Goal: Task Accomplishment & Management: Complete application form

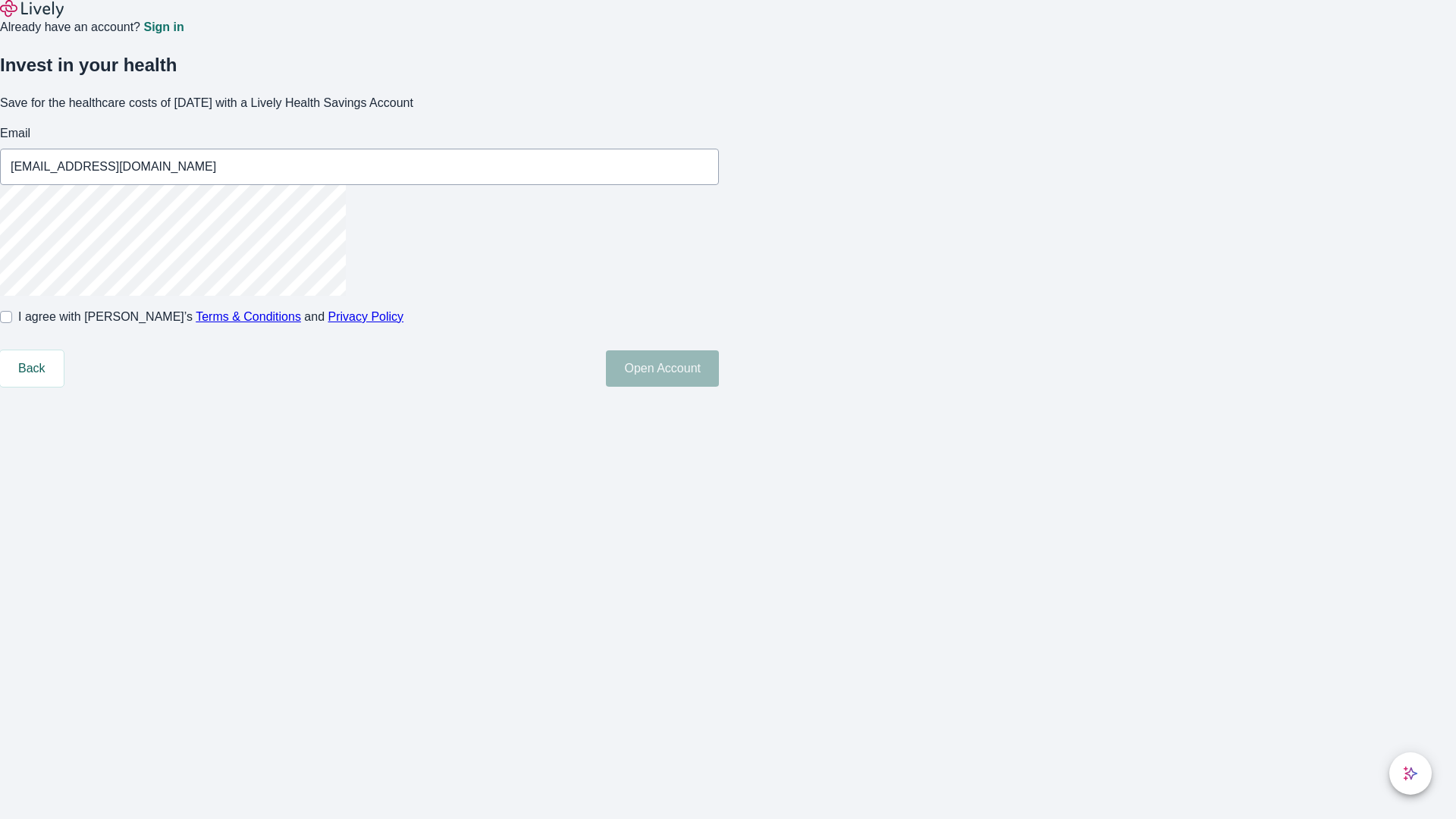
click at [12, 323] on input "I agree with Lively’s Terms & Conditions and Privacy Policy" at bounding box center [6, 316] width 12 height 12
checkbox input "true"
click at [719, 387] on button "Open Account" at bounding box center [662, 368] width 113 height 37
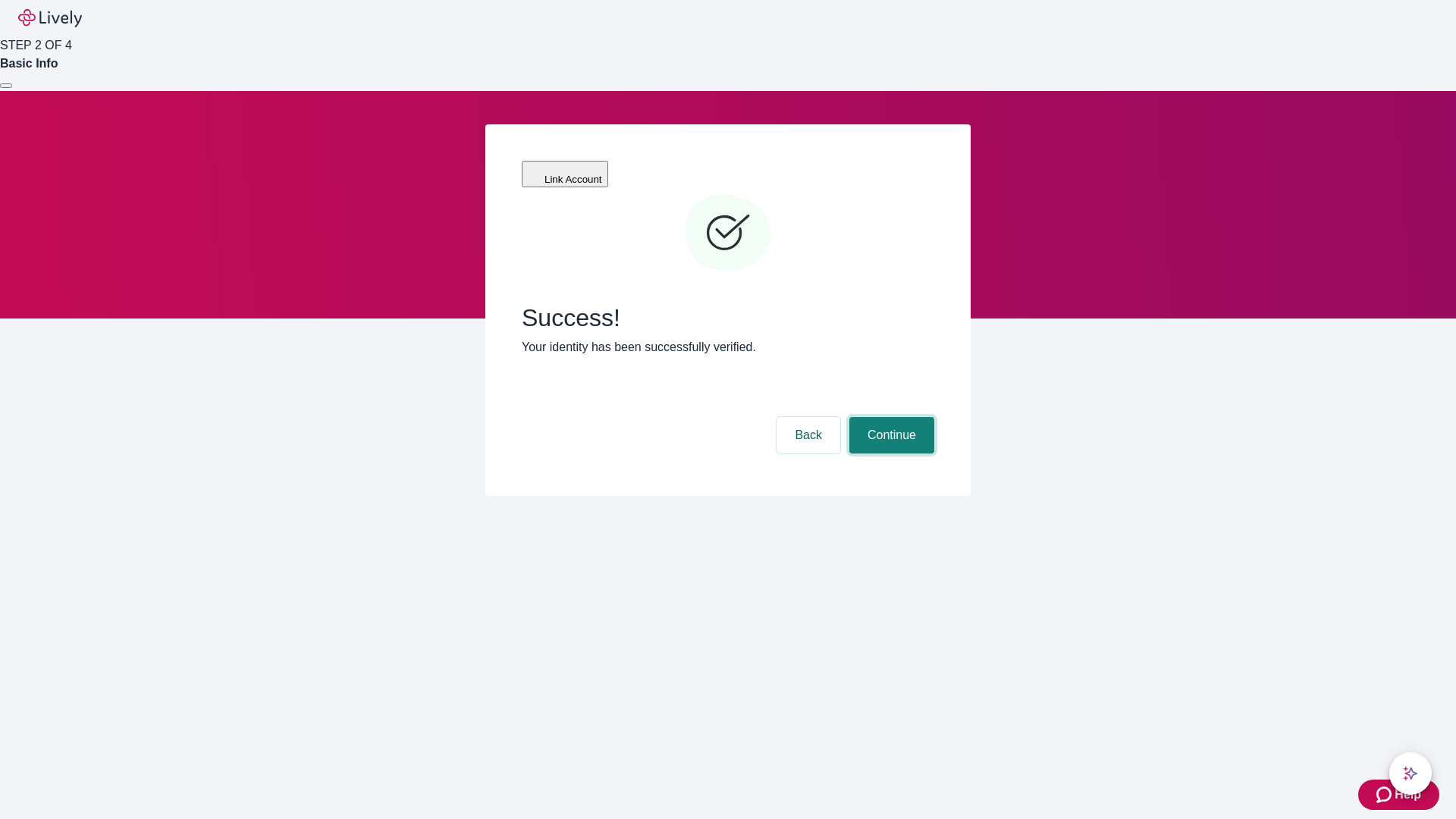
click at [890, 417] on button "Continue" at bounding box center [891, 435] width 85 height 37
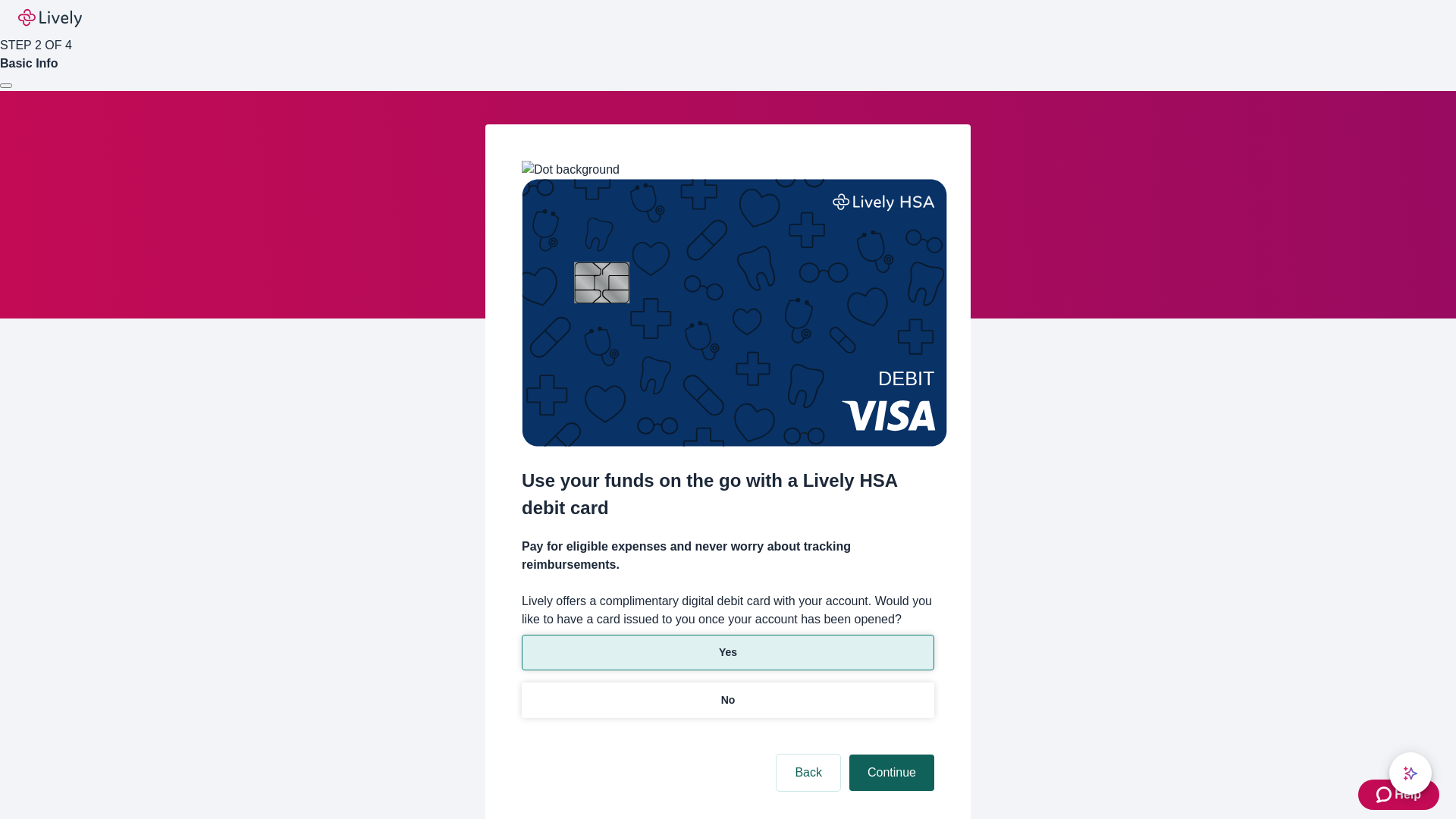
click at [727, 645] on p "Yes" at bounding box center [727, 652] width 18 height 16
click at [890, 754] on button "Continue" at bounding box center [891, 772] width 85 height 37
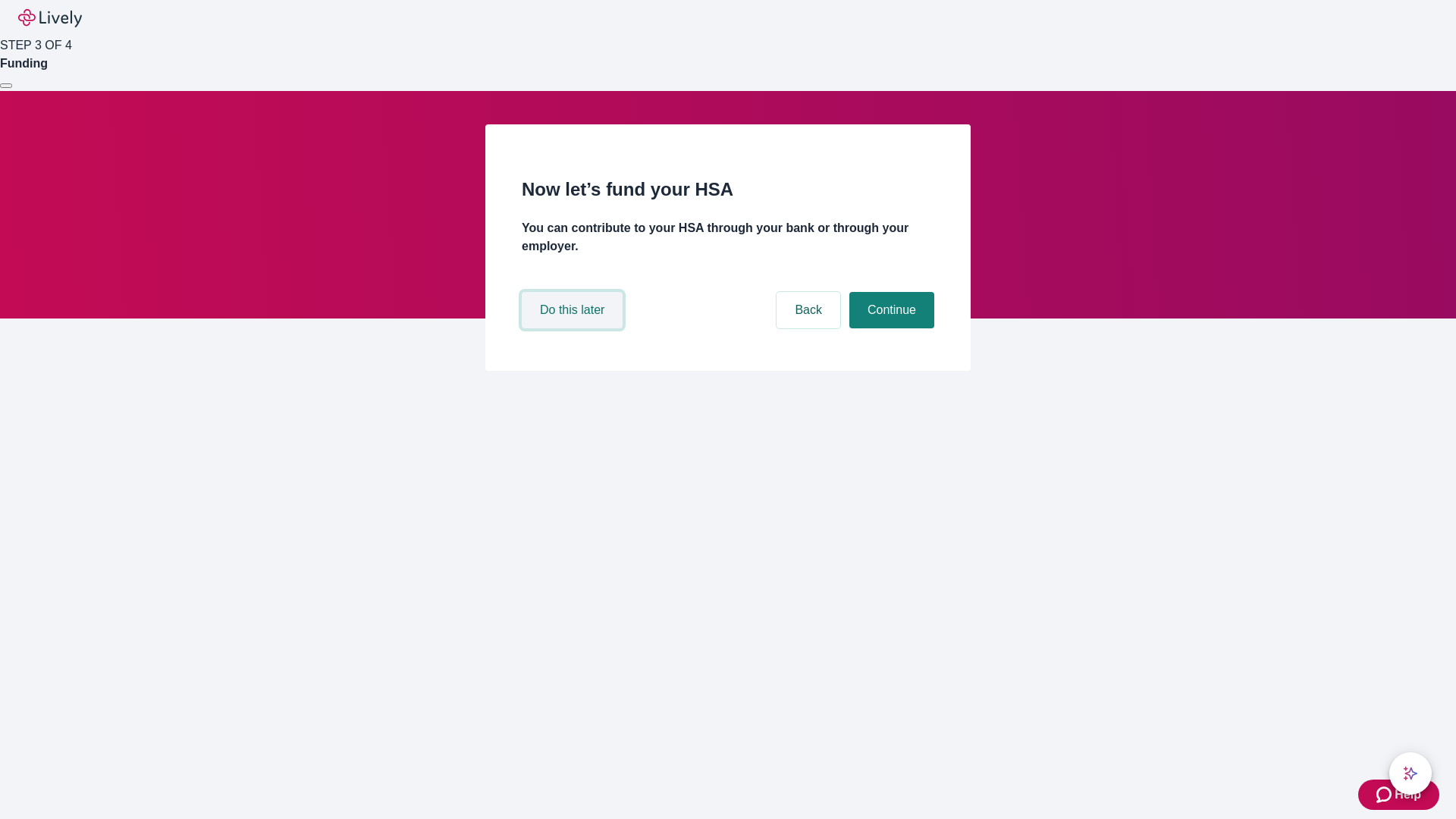
click at [574, 328] on button "Do this later" at bounding box center [572, 310] width 101 height 37
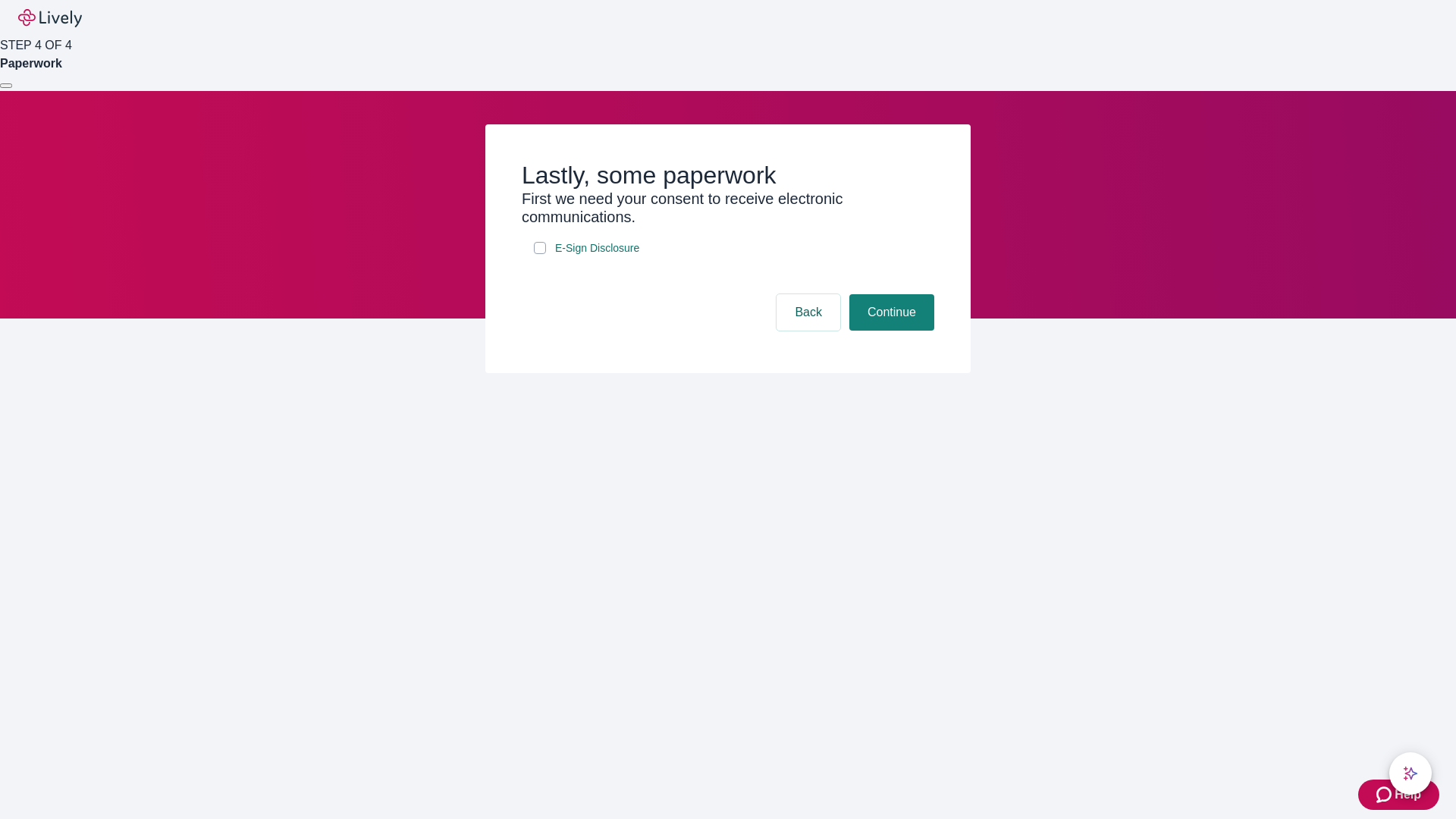
click at [540, 254] on input "E-Sign Disclosure" at bounding box center [540, 247] width 12 height 12
checkbox input "true"
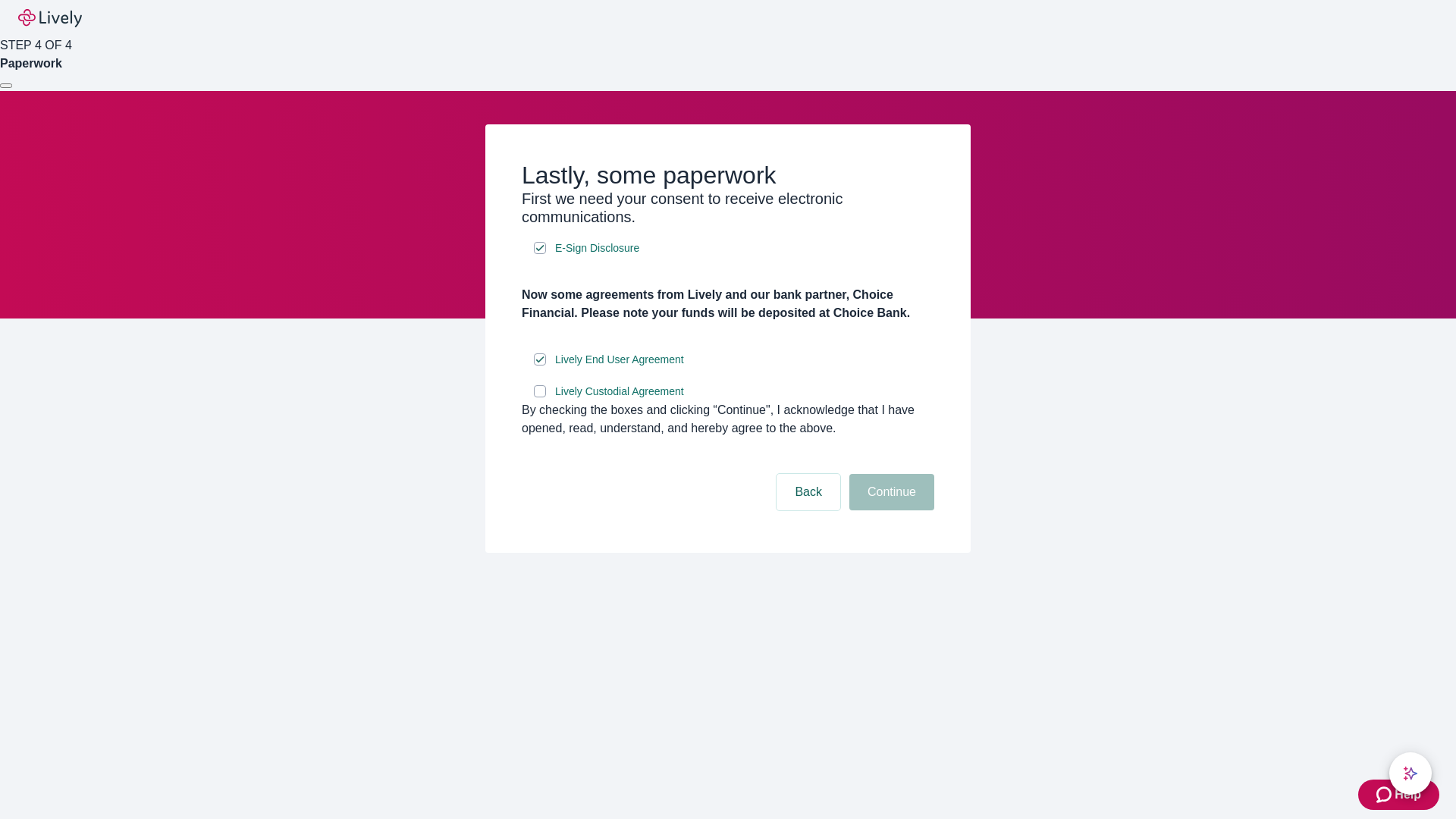
click at [540, 397] on input "Lively Custodial Agreement" at bounding box center [540, 391] width 12 height 12
checkbox input "true"
click at [890, 510] on button "Continue" at bounding box center [891, 492] width 85 height 37
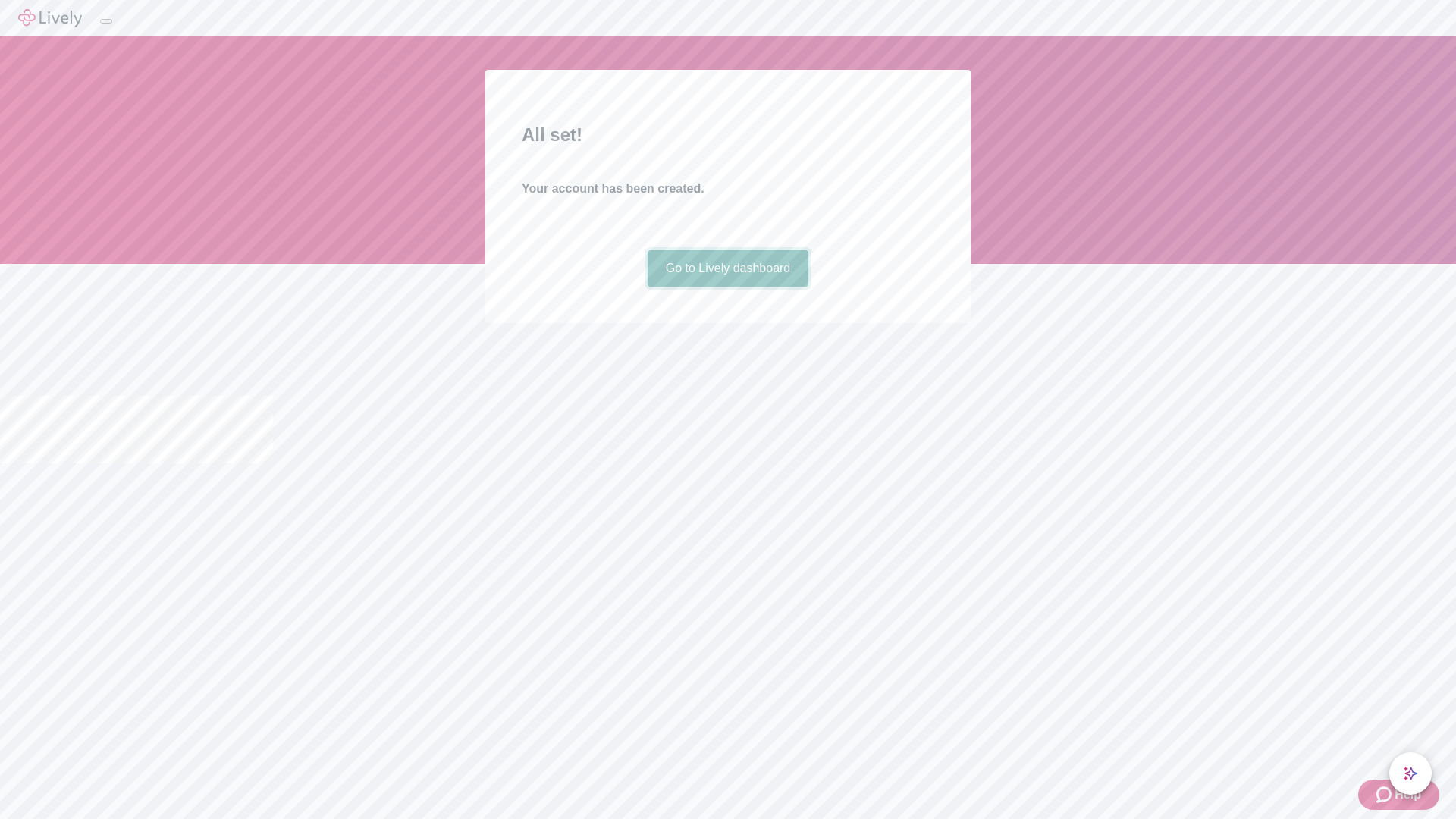
click at [727, 287] on link "Go to Lively dashboard" at bounding box center [728, 268] width 162 height 37
